Goal: Register for event/course

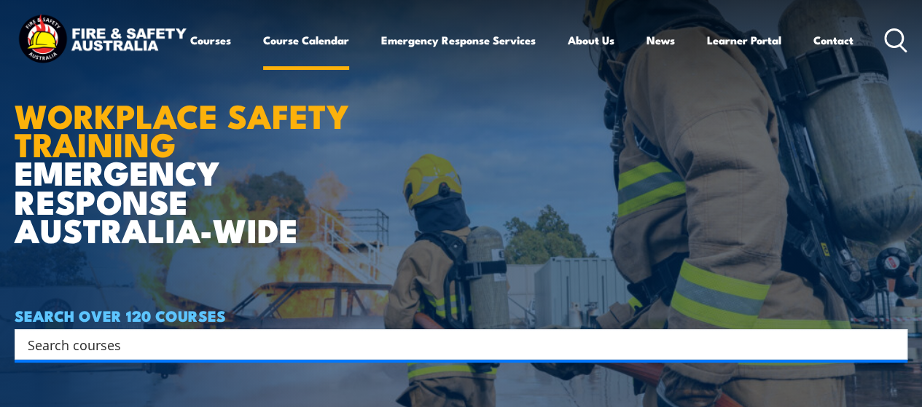
click at [263, 58] on link "Course Calendar" at bounding box center [306, 40] width 86 height 35
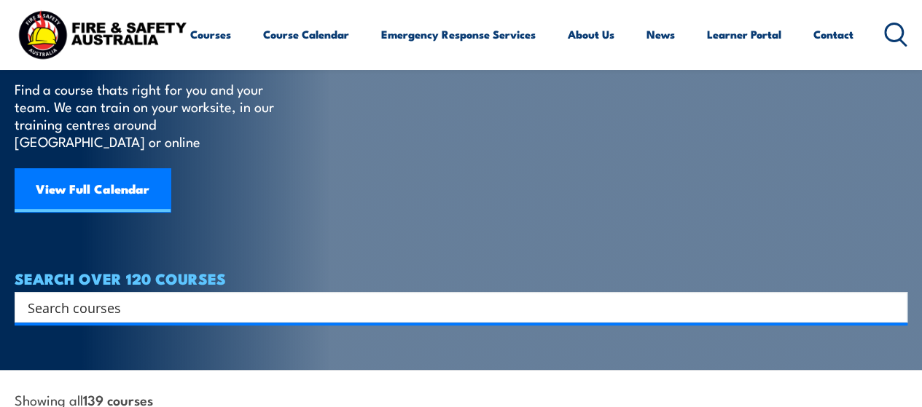
scroll to position [238, 0]
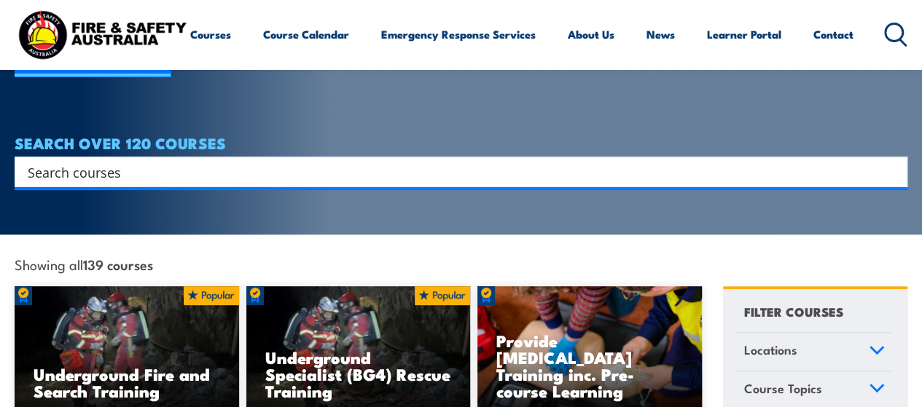
click at [296, 161] on input "Search input" at bounding box center [452, 172] width 848 height 22
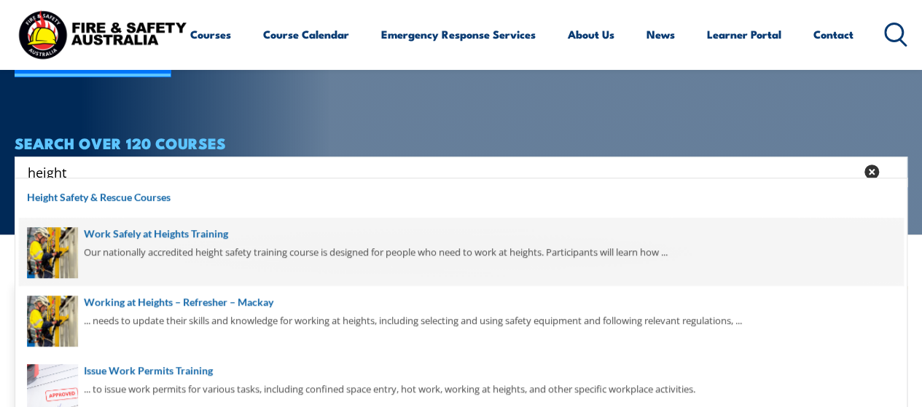
type input "height"
click at [194, 237] on span at bounding box center [461, 252] width 884 height 69
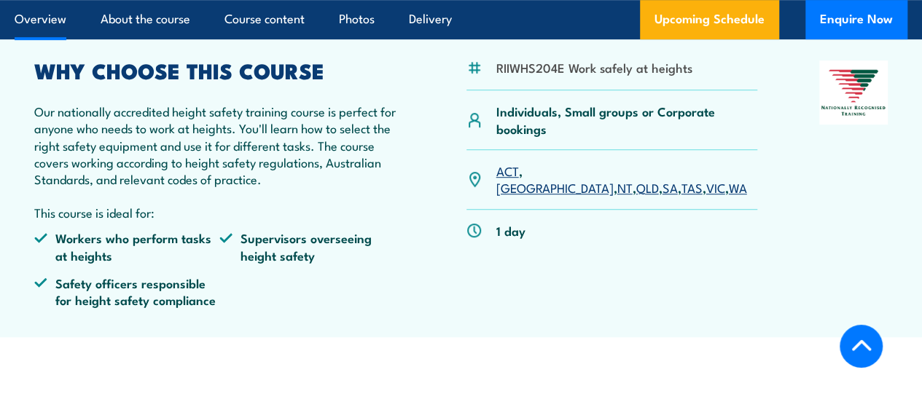
scroll to position [427, 0]
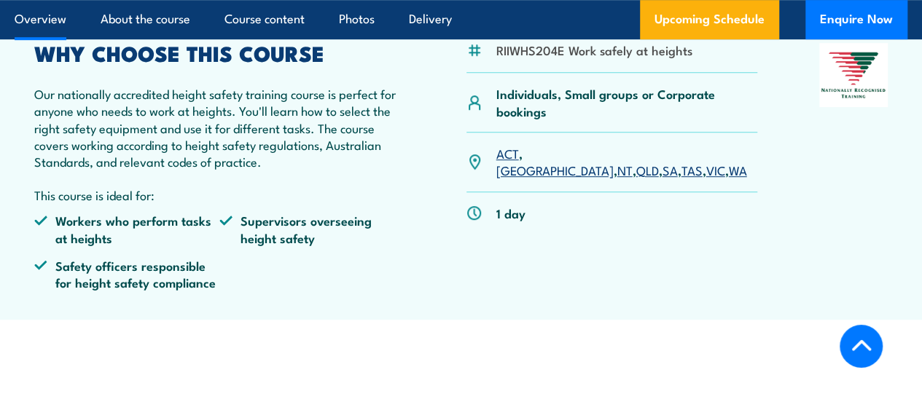
click at [663, 179] on link "SA" at bounding box center [670, 169] width 15 height 17
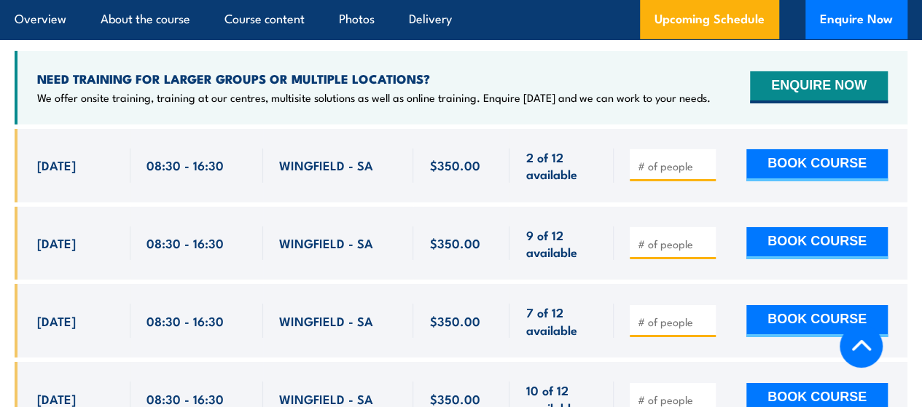
scroll to position [2378, 0]
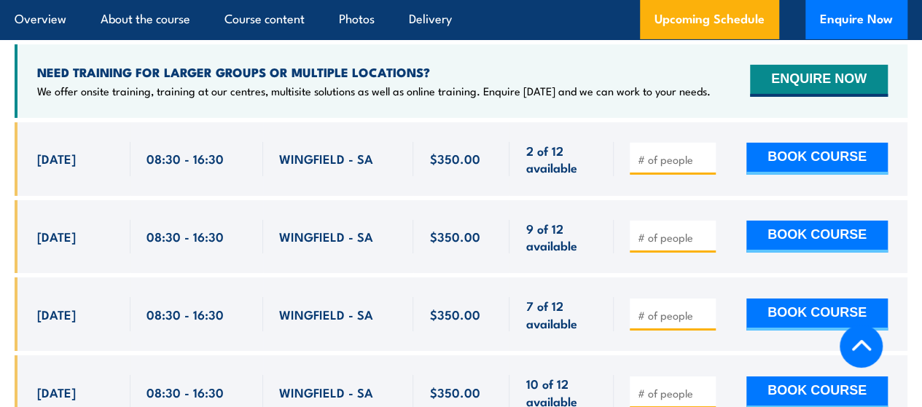
click at [604, 80] on h4 "NEED TRAINING FOR LARGER GROUPS OR MULTIPLE LOCATIONS?" at bounding box center [373, 72] width 673 height 16
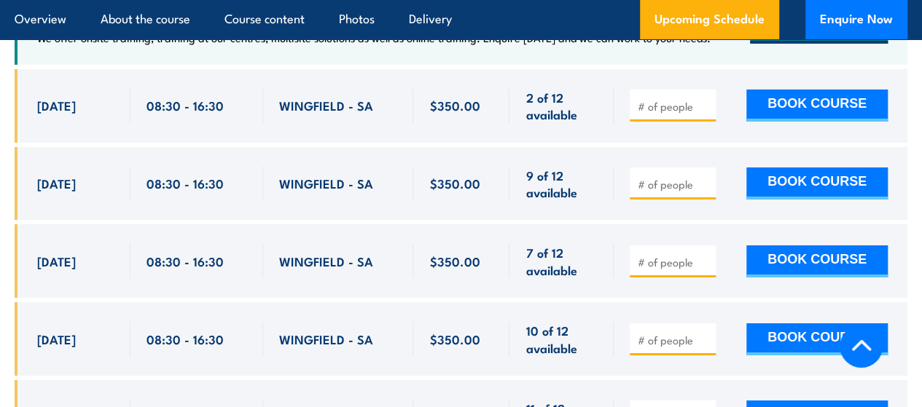
scroll to position [2413, 0]
